Goal: Navigation & Orientation: Find specific page/section

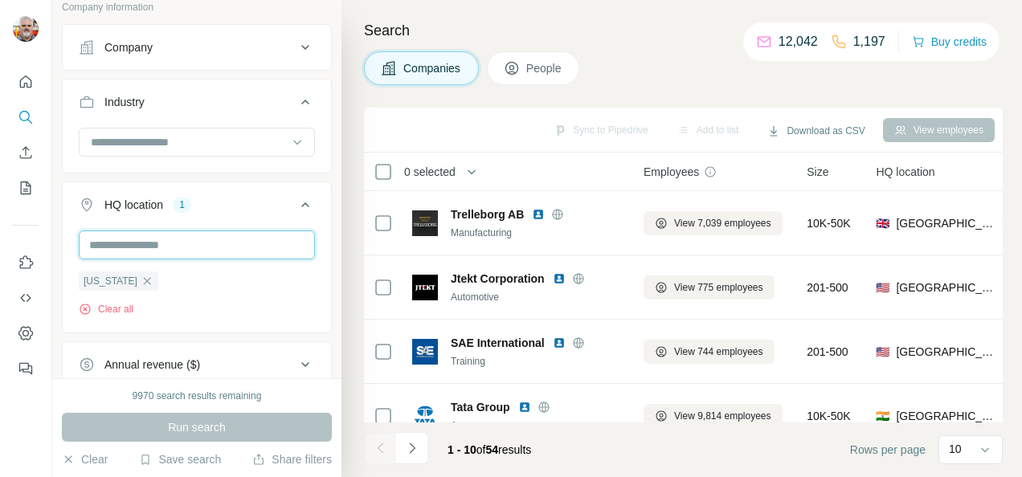
click at [173, 231] on input "text" at bounding box center [197, 245] width 236 height 29
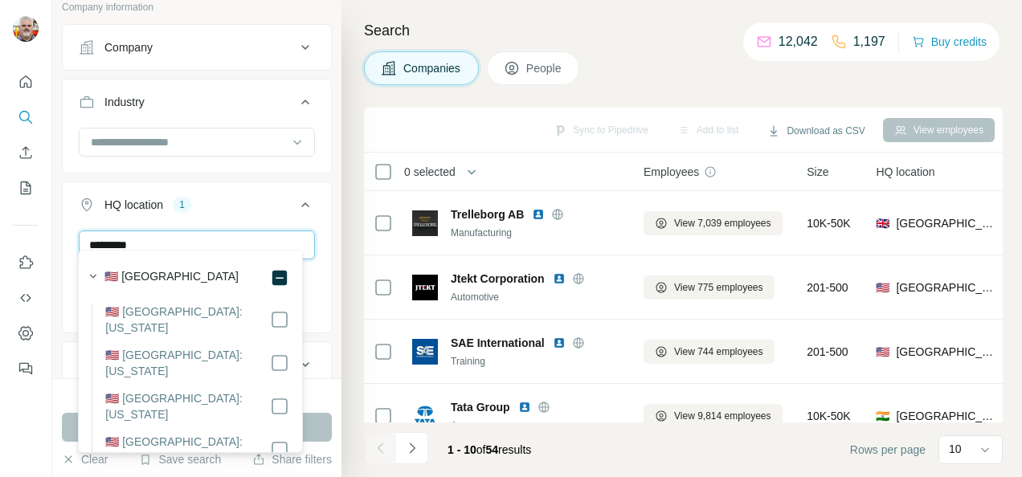
type input "*********"
click at [166, 278] on label "🇺🇸 [GEOGRAPHIC_DATA]" at bounding box center [171, 277] width 134 height 19
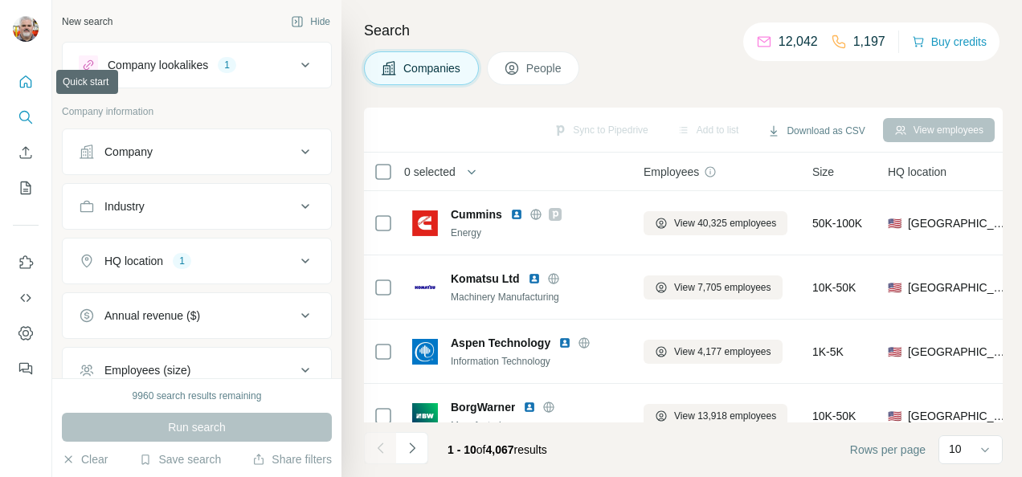
click at [28, 84] on icon "Quick start" at bounding box center [26, 82] width 16 height 16
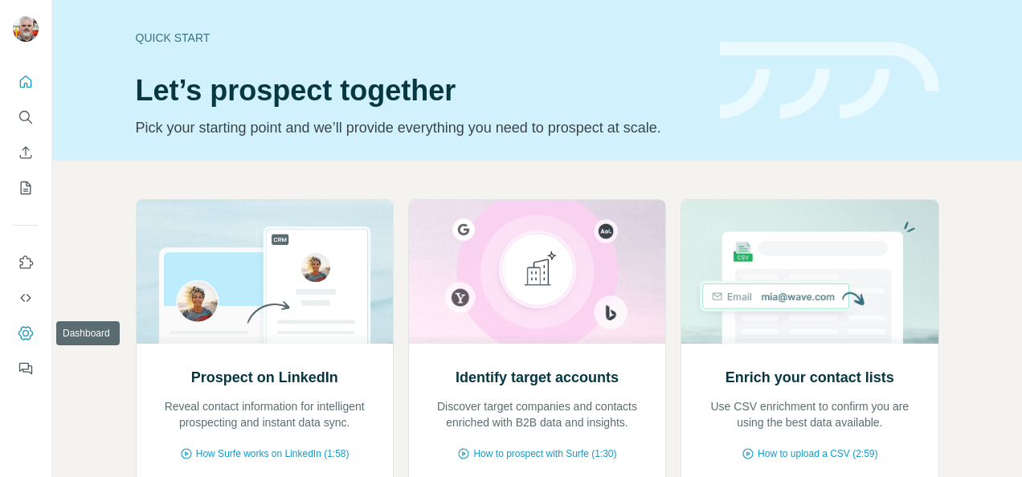
click at [27, 333] on icon "Dashboard" at bounding box center [26, 333] width 6 height 6
click at [27, 331] on icon "Dashboard" at bounding box center [26, 333] width 16 height 16
